Goal: Transaction & Acquisition: Purchase product/service

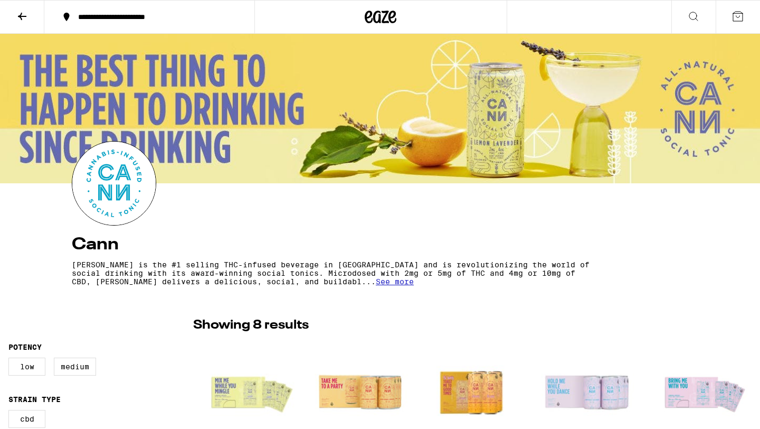
click at [129, 21] on div "**********" at bounding box center [156, 16] width 166 height 7
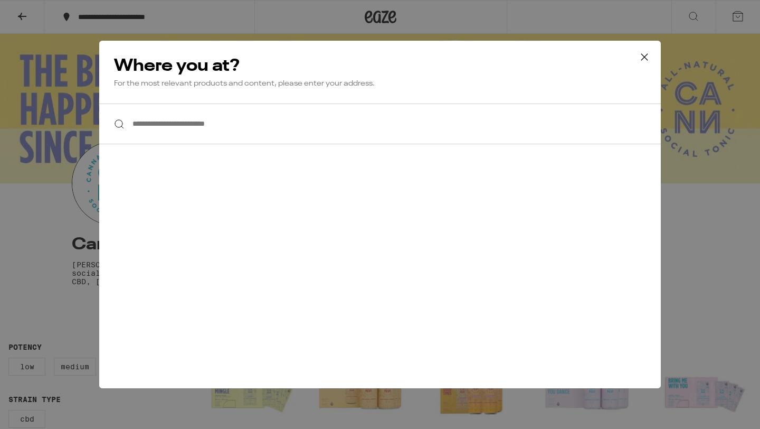
click at [226, 122] on input "**********" at bounding box center [380, 123] width 562 height 41
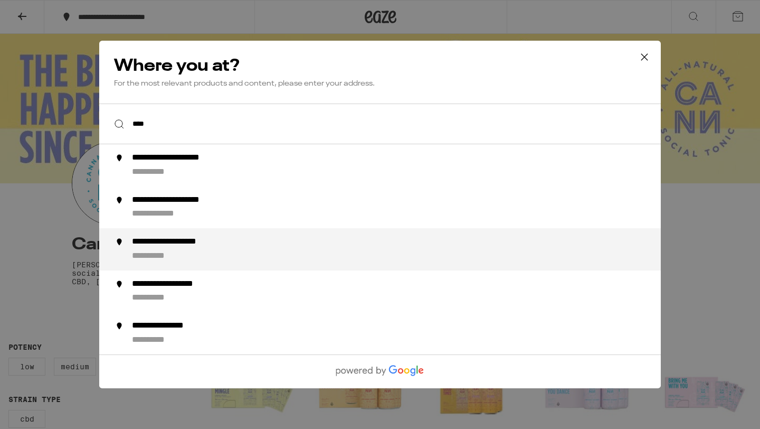
click at [250, 242] on div "**********" at bounding box center [401, 248] width 538 height 25
type input "**********"
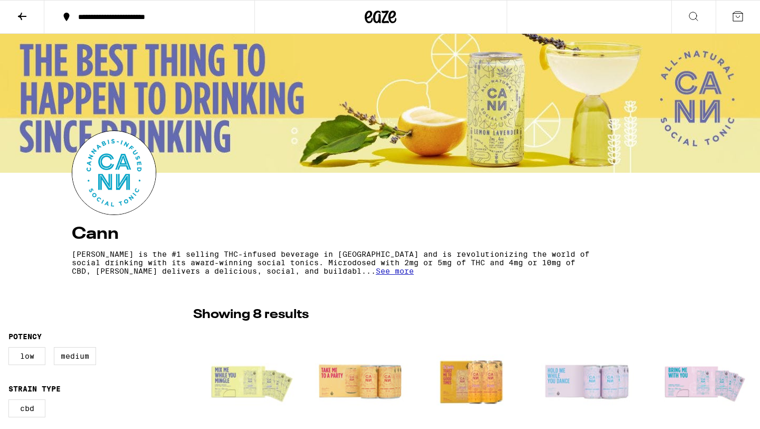
scroll to position [11, 0]
click at [694, 17] on icon at bounding box center [693, 16] width 13 height 13
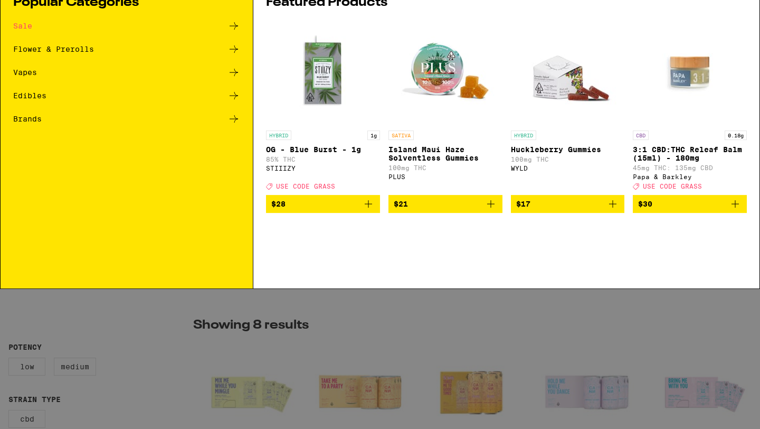
click at [44, 165] on div "Brands" at bounding box center [126, 168] width 227 height 13
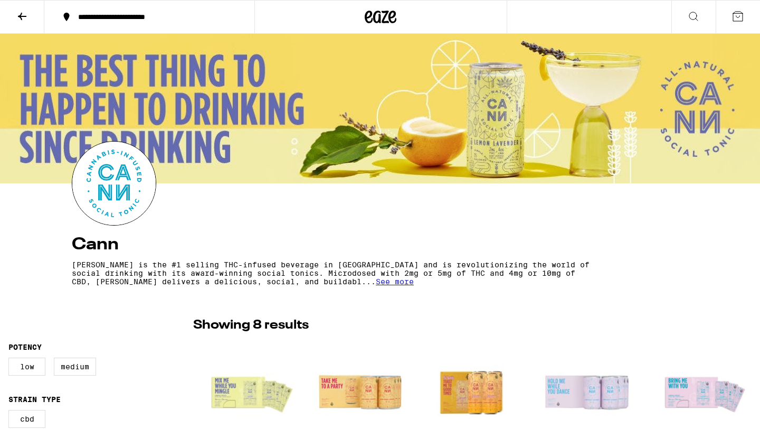
click at [24, 16] on icon at bounding box center [22, 16] width 8 height 7
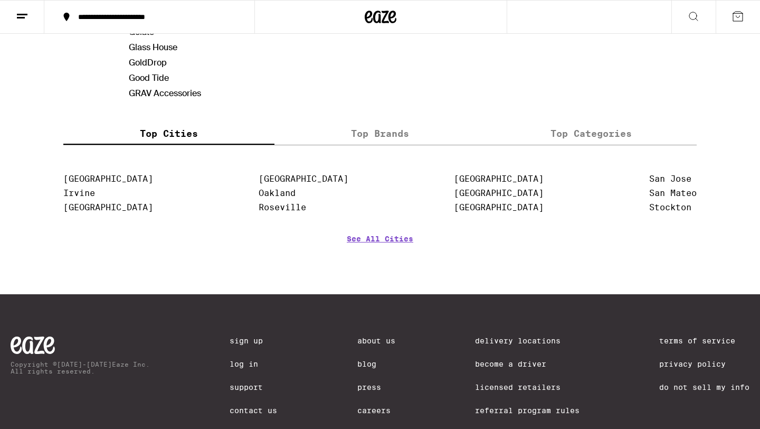
scroll to position [846, 0]
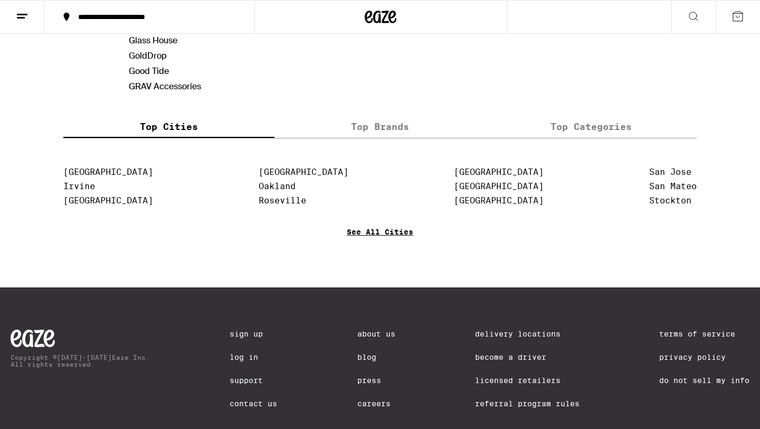
click at [376, 231] on link "See All Cities" at bounding box center [380, 247] width 67 height 39
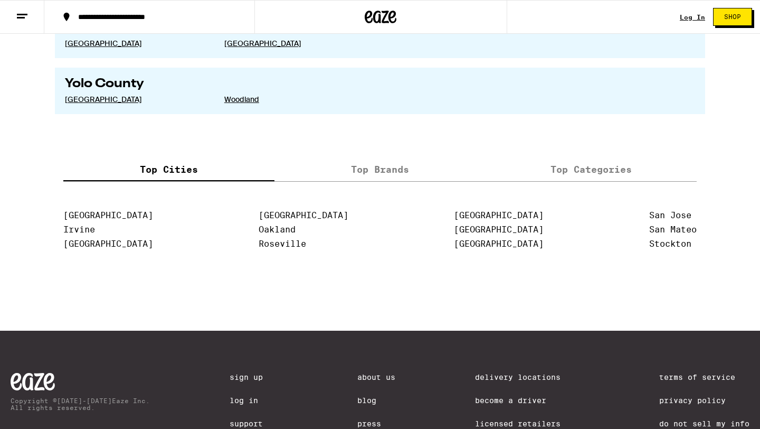
scroll to position [2133, 0]
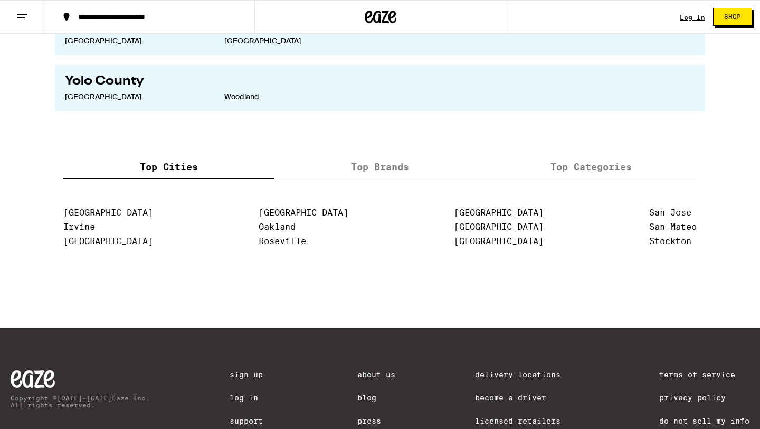
click at [373, 178] on label "Top Brands" at bounding box center [379, 167] width 211 height 23
click at [0, 0] on input "Top Brands" at bounding box center [0, 0] width 0 height 0
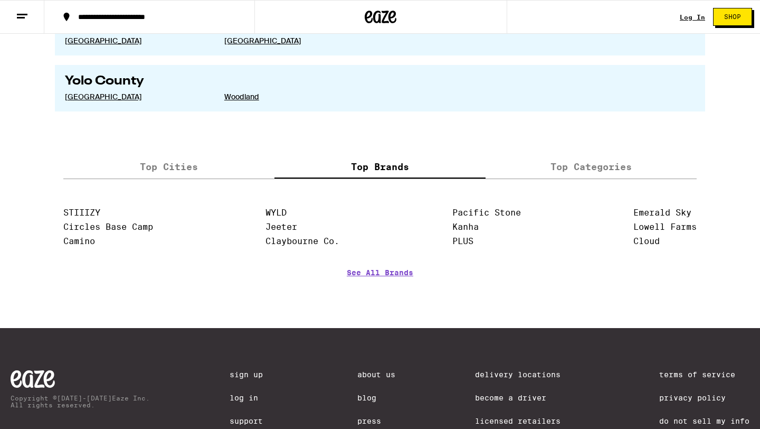
click at [621, 178] on label "Top Categories" at bounding box center [591, 167] width 211 height 23
click at [0, 0] on input "Top Categories" at bounding box center [0, 0] width 0 height 0
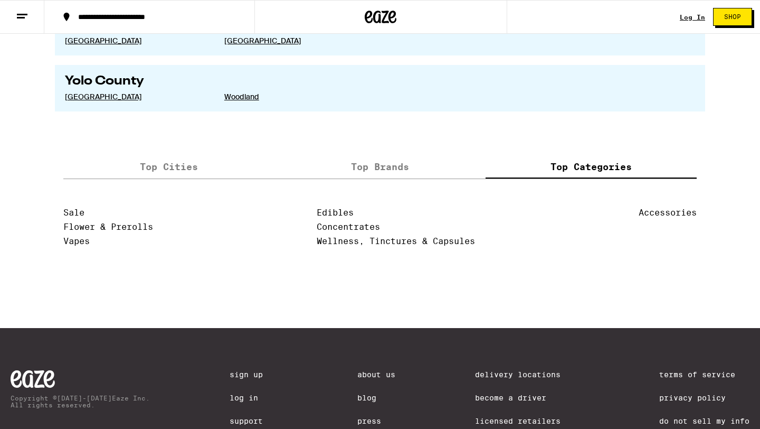
click at [390, 178] on label "Top Brands" at bounding box center [379, 167] width 211 height 23
click at [0, 0] on input "Top Brands" at bounding box center [0, 0] width 0 height 0
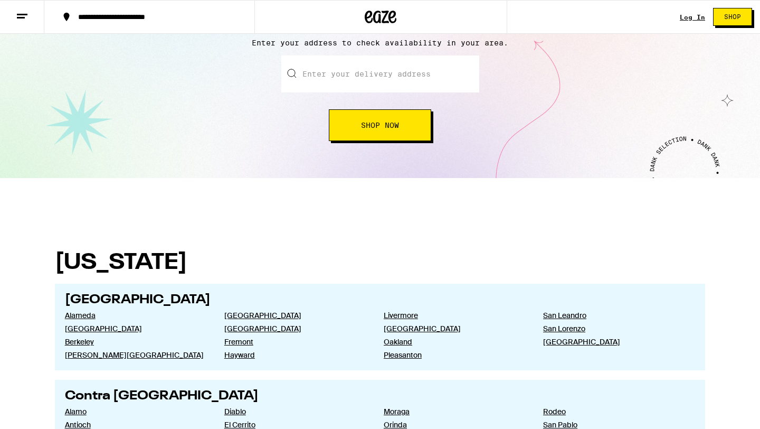
scroll to position [0, 0]
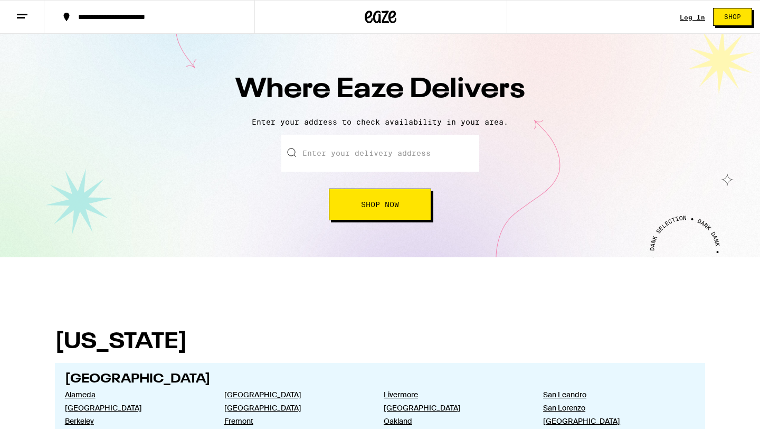
click at [29, 20] on button at bounding box center [22, 17] width 44 height 33
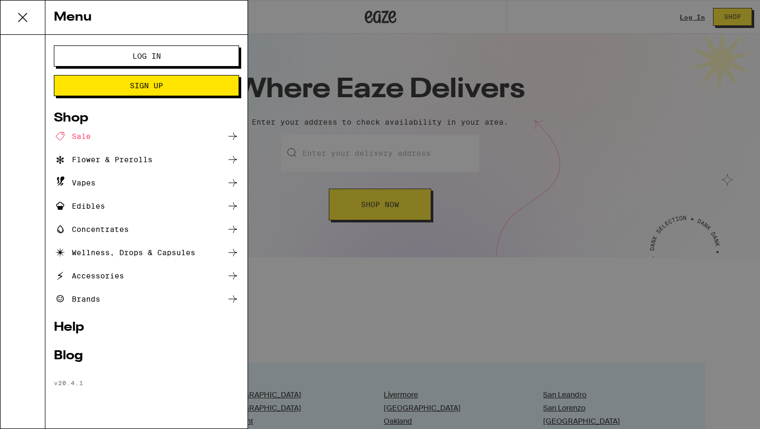
click at [142, 299] on div "Brands" at bounding box center [146, 298] width 185 height 13
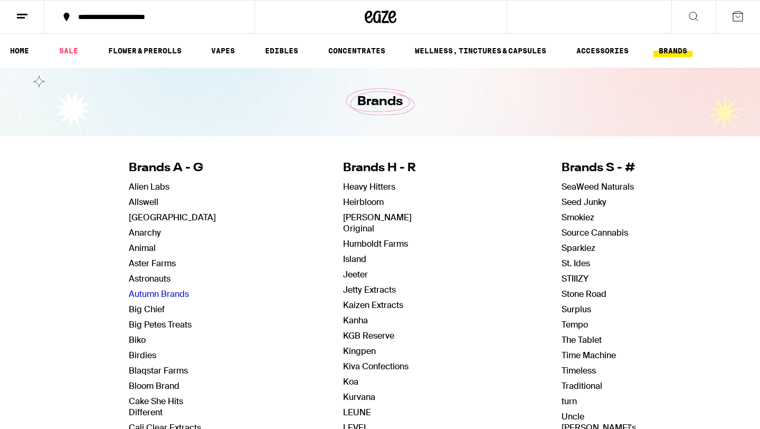
scroll to position [1, 0]
click at [569, 278] on link "STIIIZY" at bounding box center [575, 277] width 27 height 11
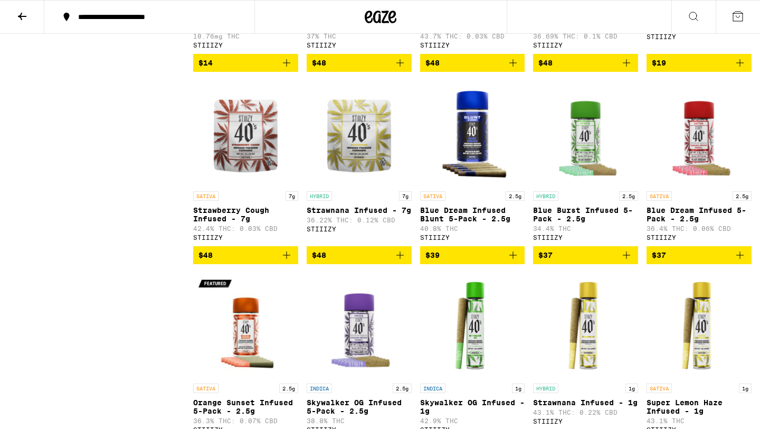
scroll to position [4094, 0]
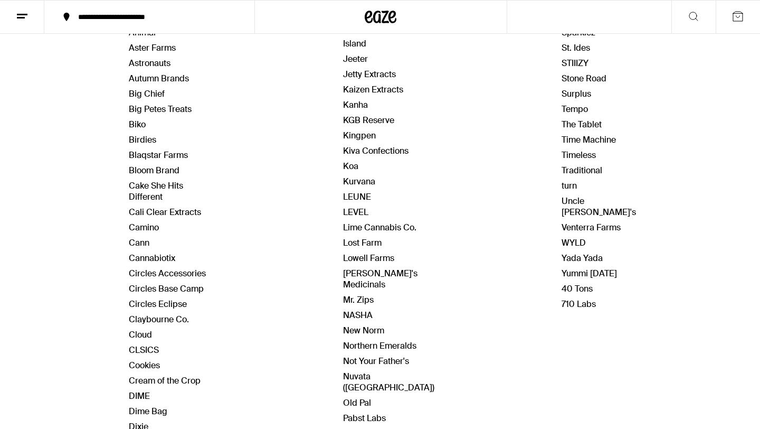
scroll to position [238, 0]
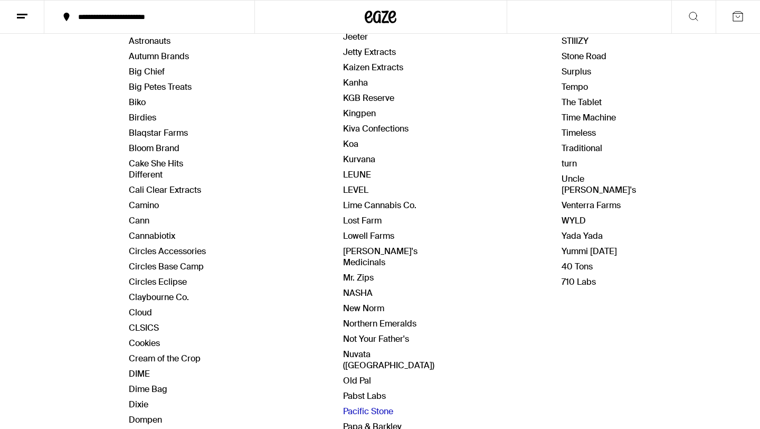
click at [384, 405] on link "Pacific Stone" at bounding box center [368, 410] width 50 height 11
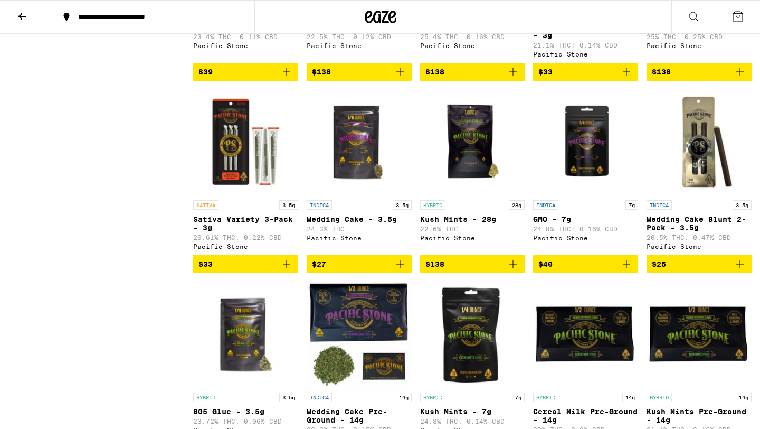
scroll to position [1213, 0]
